Goal: Check status: Check status

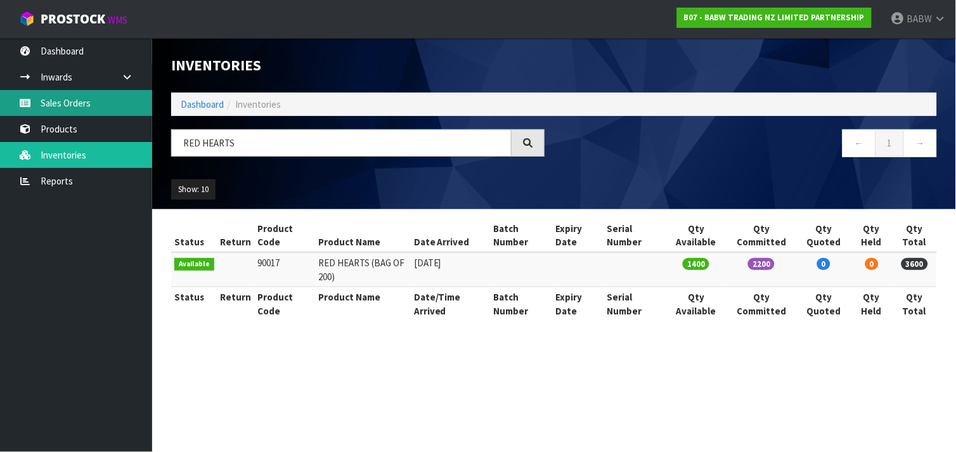
click at [80, 107] on link "Sales Orders" at bounding box center [76, 103] width 152 height 26
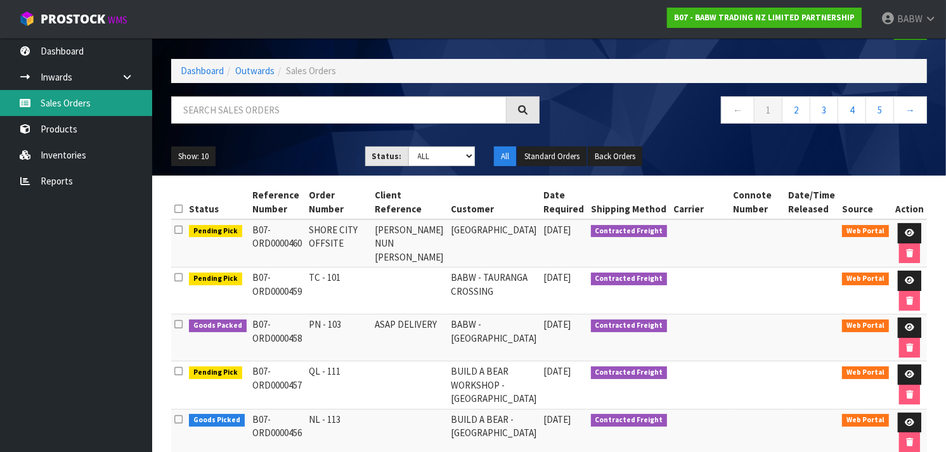
scroll to position [46, 0]
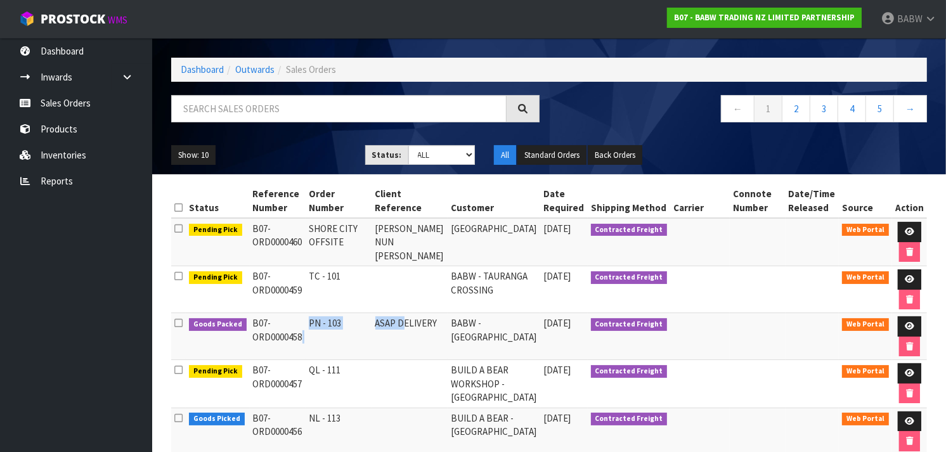
drag, startPoint x: 407, startPoint y: 316, endPoint x: 262, endPoint y: 320, distance: 144.7
click at [262, 320] on tr "Goods Packed B07-ORD0000458 PN - 103 ASAP DELIVERY BABW - [GEOGRAPHIC_DATA] [DA…" at bounding box center [549, 336] width 756 height 47
click at [262, 320] on td "B07-ORD0000458" at bounding box center [278, 336] width 56 height 47
drag, startPoint x: 262, startPoint y: 320, endPoint x: 262, endPoint y: 337, distance: 16.5
click at [262, 337] on td "B07-ORD0000458" at bounding box center [278, 336] width 56 height 47
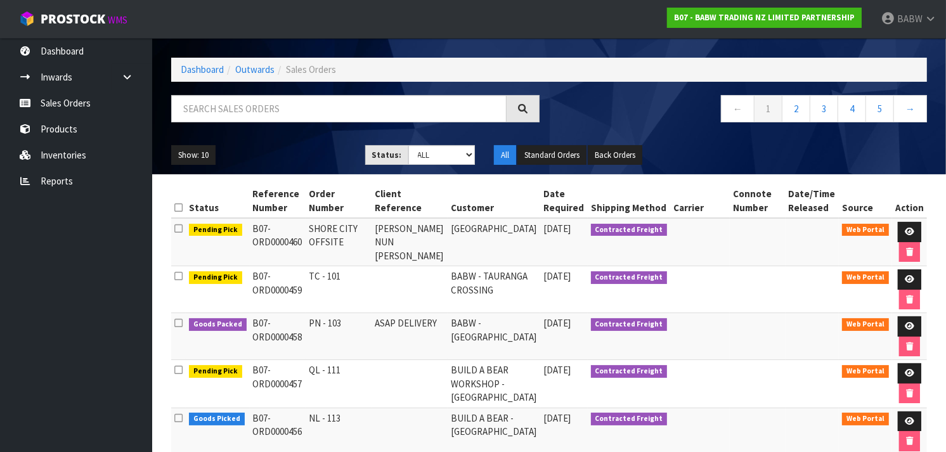
click at [262, 337] on td "B07-ORD0000458" at bounding box center [278, 336] width 56 height 47
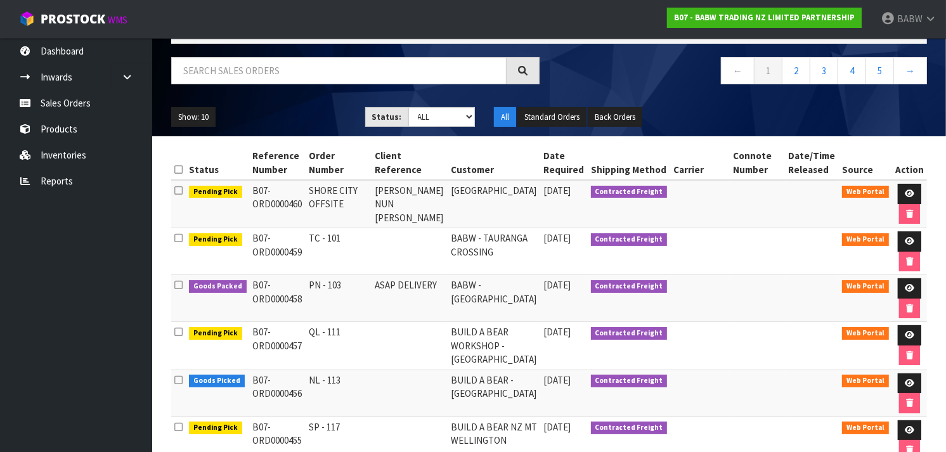
scroll to position [84, 0]
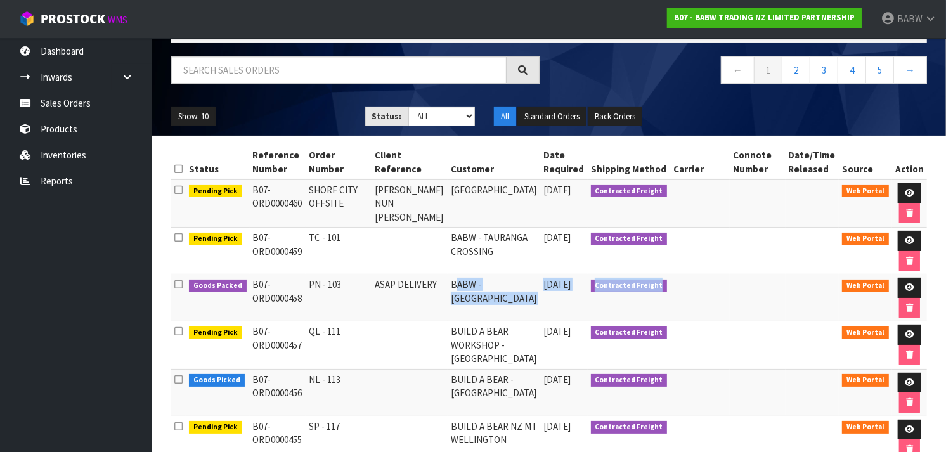
drag, startPoint x: 667, startPoint y: 292, endPoint x: 457, endPoint y: 282, distance: 209.5
click at [457, 282] on tr "Goods Packed B07-ORD0000458 PN - 103 ASAP DELIVERY BABW - [GEOGRAPHIC_DATA] [DA…" at bounding box center [549, 298] width 756 height 47
click at [457, 282] on td "BABW - [GEOGRAPHIC_DATA]" at bounding box center [494, 298] width 93 height 47
drag, startPoint x: 457, startPoint y: 282, endPoint x: 442, endPoint y: 327, distance: 46.9
click at [442, 327] on tbody "Pending Pick B07-ORD0000460 SHORE CITY OFFSITE [PERSON_NAME] NUN TOON-[PERSON_N…" at bounding box center [549, 415] width 756 height 472
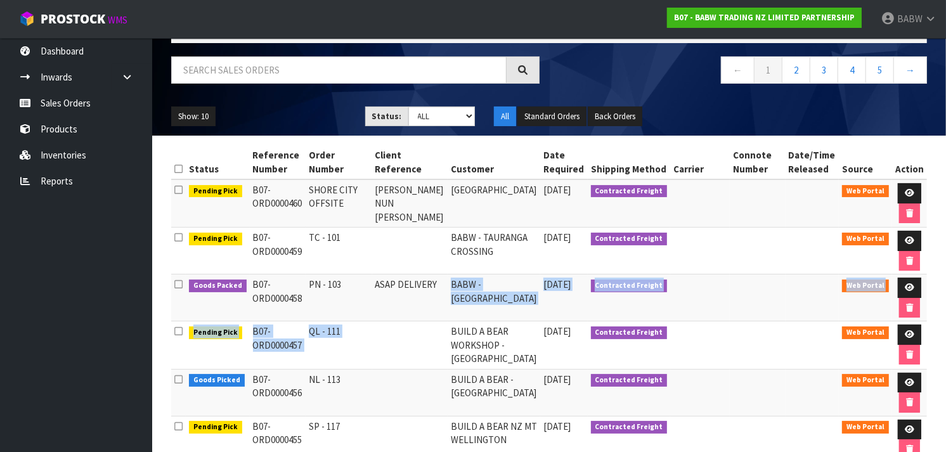
click at [442, 327] on td at bounding box center [409, 346] width 75 height 48
drag, startPoint x: 442, startPoint y: 327, endPoint x: 435, endPoint y: 281, distance: 46.2
click at [435, 281] on tbody "Pending Pick B07-ORD0000460 SHORE CITY OFFSITE [PERSON_NAME] NUN TOON-[PERSON_N…" at bounding box center [549, 415] width 756 height 472
click at [435, 281] on td "ASAP DELIVERY" at bounding box center [409, 298] width 75 height 47
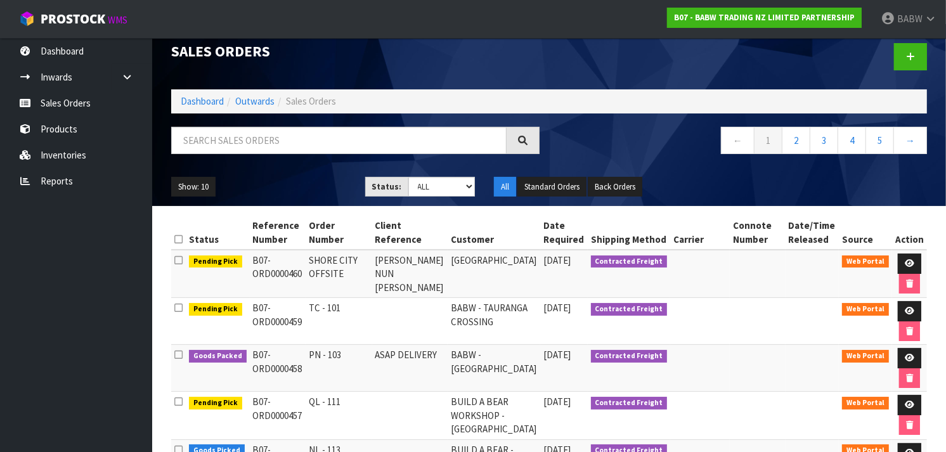
scroll to position [0, 0]
